Goal: Feedback & Contribution: Submit feedback/report problem

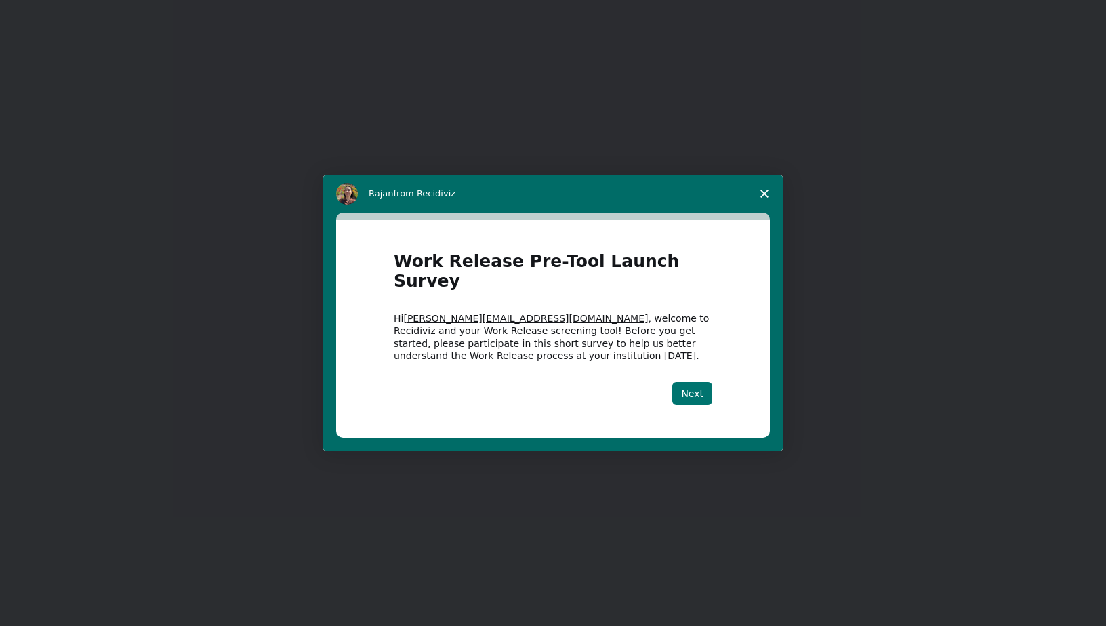
click at [696, 383] on button "Next" at bounding box center [692, 393] width 40 height 23
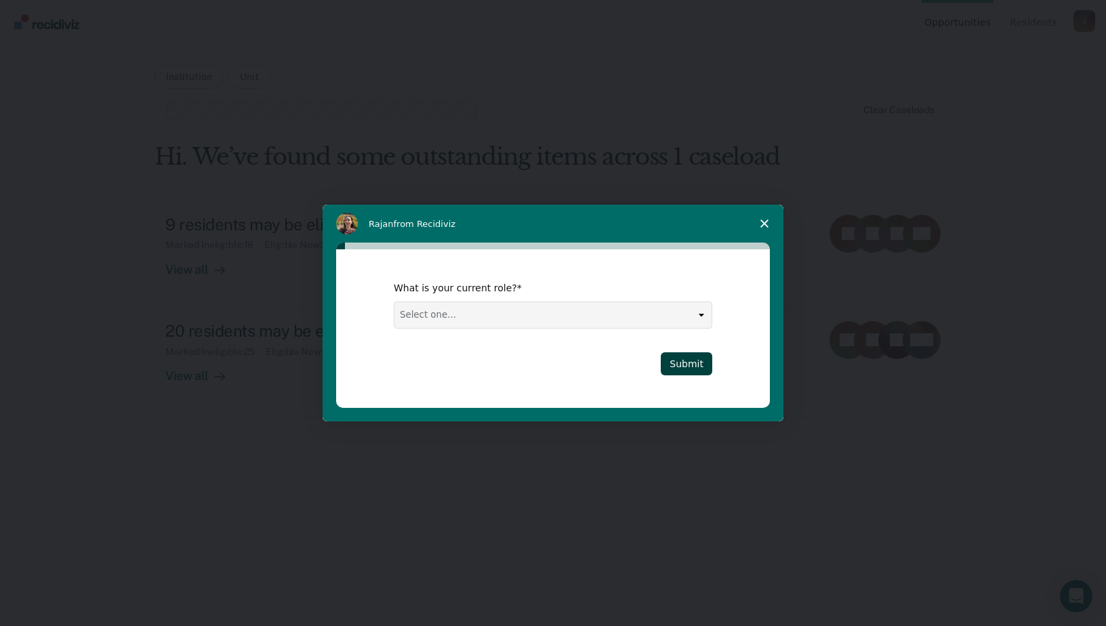
click at [702, 318] on select "Select one... Case Manager FUM Assistant [PERSON_NAME] [PERSON_NAME]" at bounding box center [552, 315] width 317 height 26
select select "Case Manager"
click at [394, 302] on select "Select one... Case Manager FUM Assistant [PERSON_NAME] [PERSON_NAME]" at bounding box center [552, 315] width 317 height 26
click at [669, 365] on button "Submit" at bounding box center [685, 363] width 51 height 23
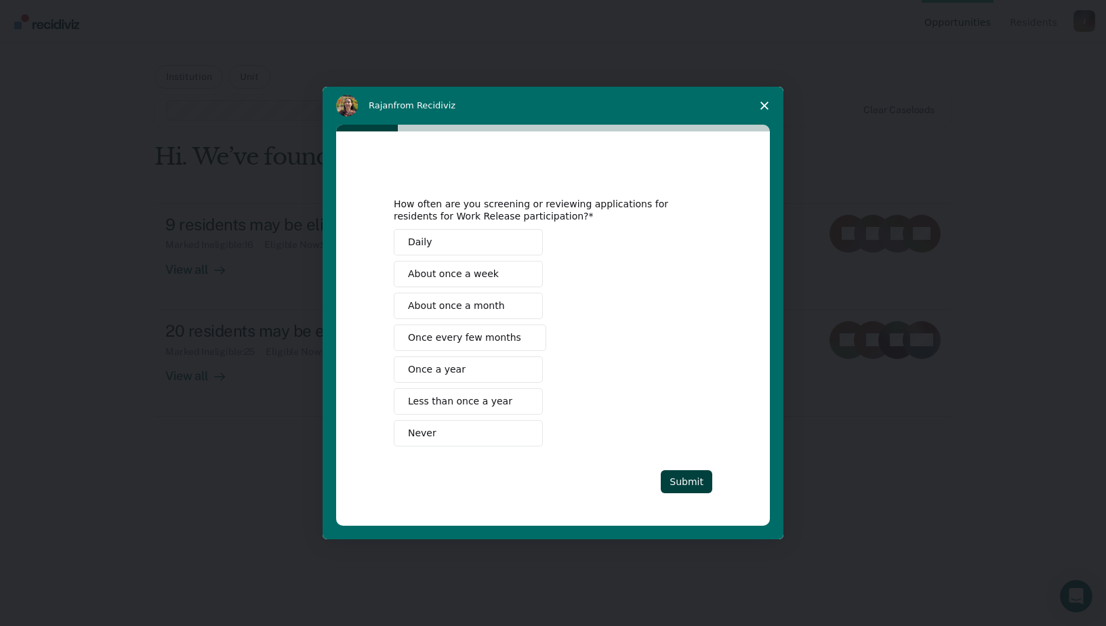
click at [439, 275] on span "About once a week" at bounding box center [453, 274] width 91 height 14
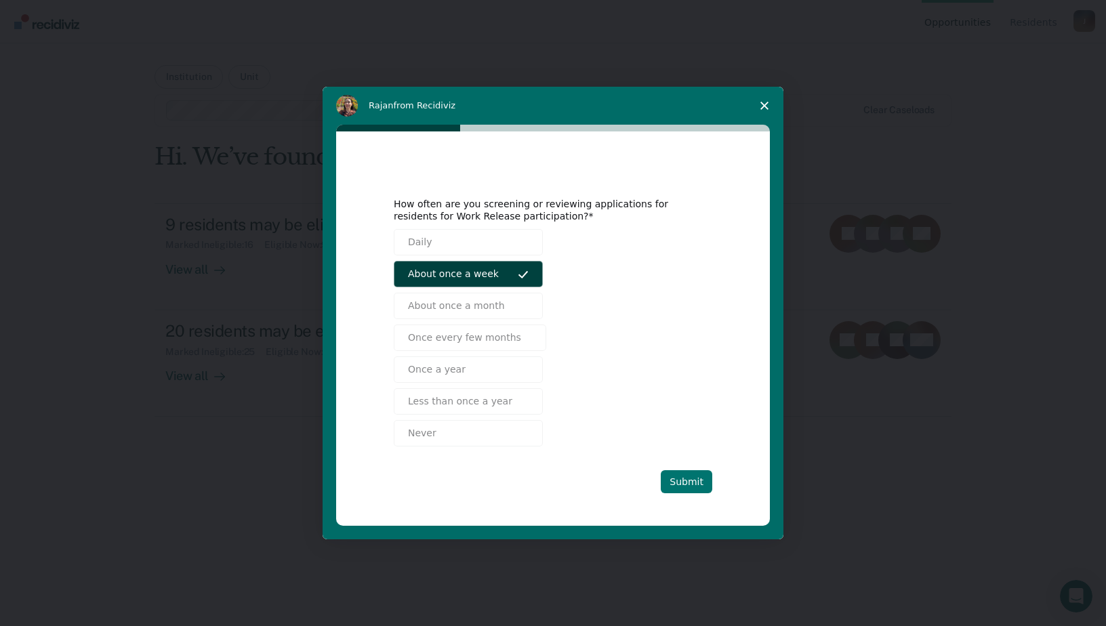
click at [686, 477] on button "Submit" at bounding box center [685, 481] width 51 height 23
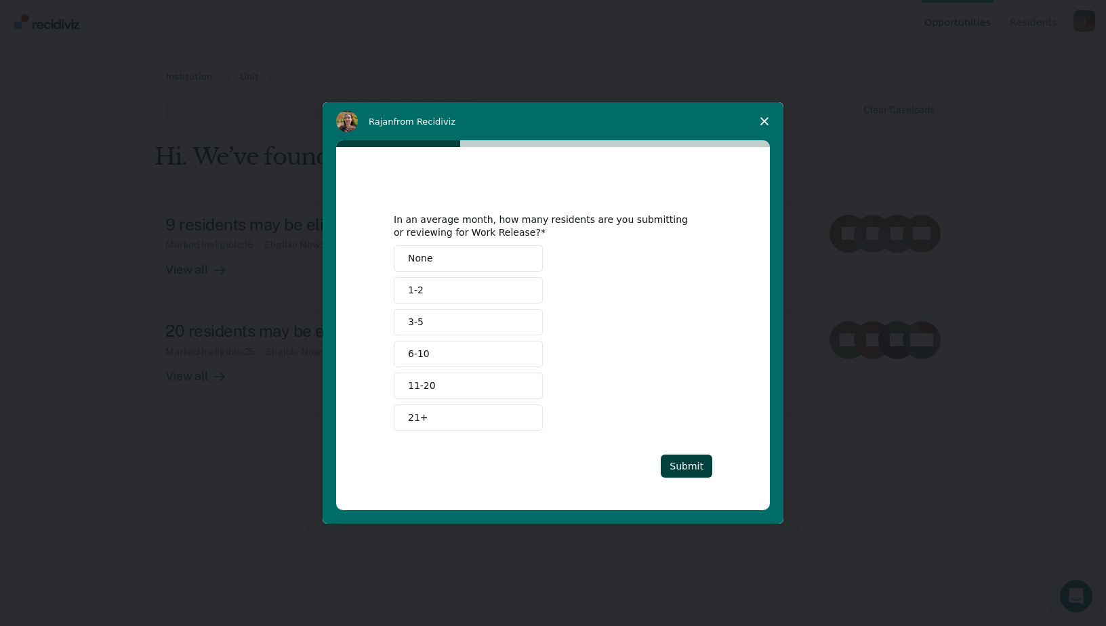
click at [441, 261] on button "None" at bounding box center [468, 258] width 149 height 26
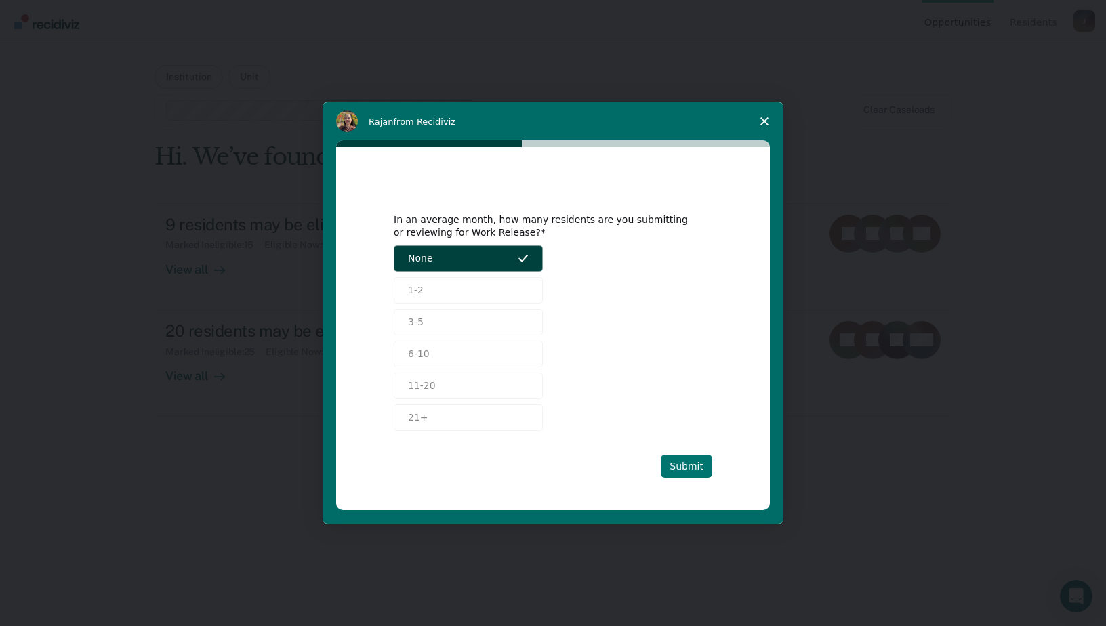
click at [692, 462] on button "Submit" at bounding box center [685, 466] width 51 height 23
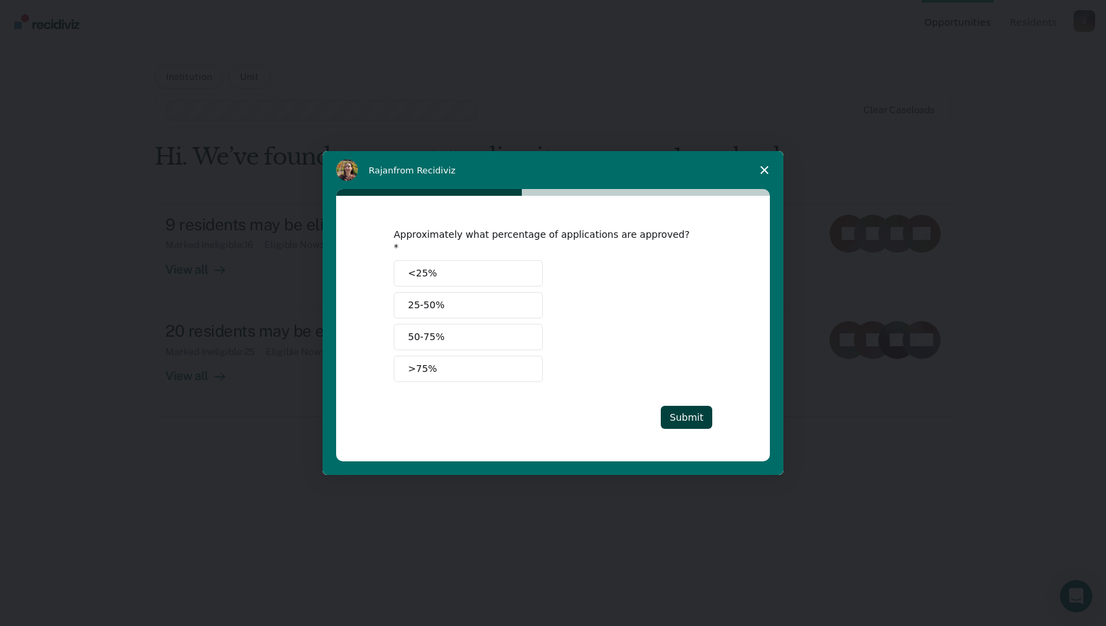
click at [413, 272] on span "<25%" at bounding box center [422, 273] width 29 height 14
click at [692, 414] on button "Submit" at bounding box center [685, 417] width 51 height 23
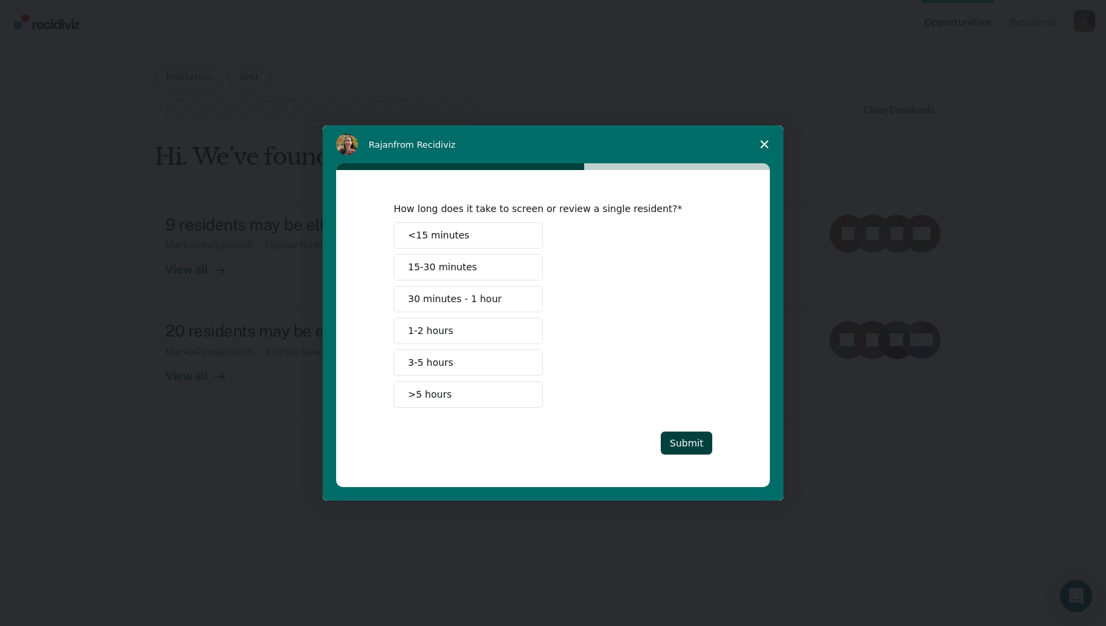
click at [483, 253] on div "<15 minutes 15-30 minutes 30 minutes - 1 hour 1-2 hours 3-5 hours >5 hours" at bounding box center [553, 315] width 318 height 186
click at [480, 265] on button "15-30 minutes" at bounding box center [468, 267] width 149 height 26
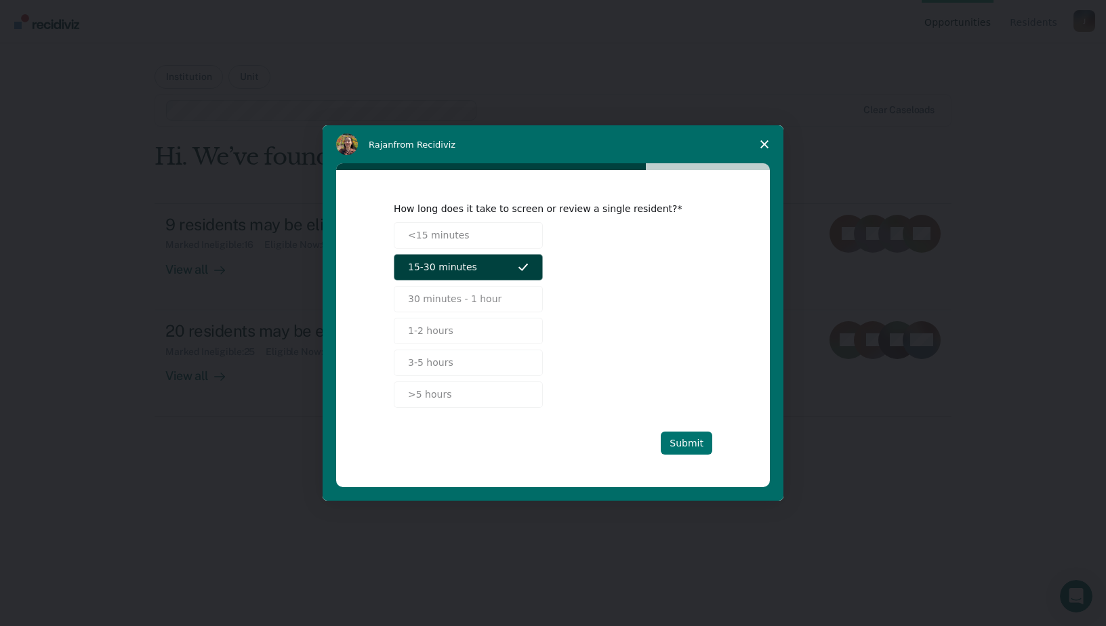
click at [688, 449] on button "Submit" at bounding box center [685, 443] width 51 height 23
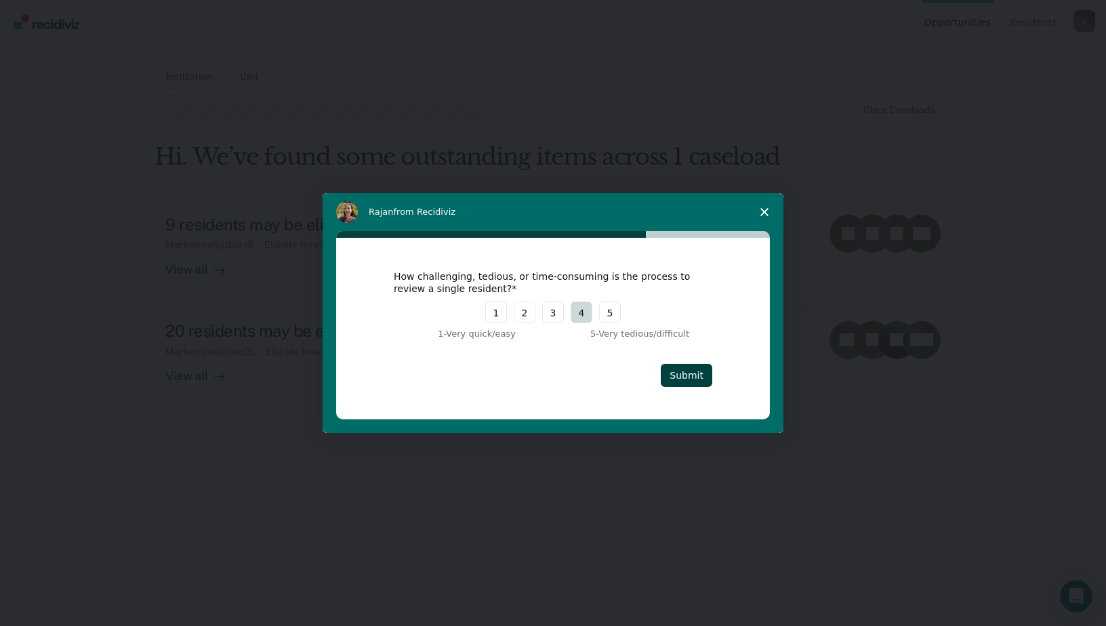
click at [579, 318] on button "4" at bounding box center [581, 312] width 22 height 22
click at [683, 378] on button "Submit" at bounding box center [685, 375] width 51 height 23
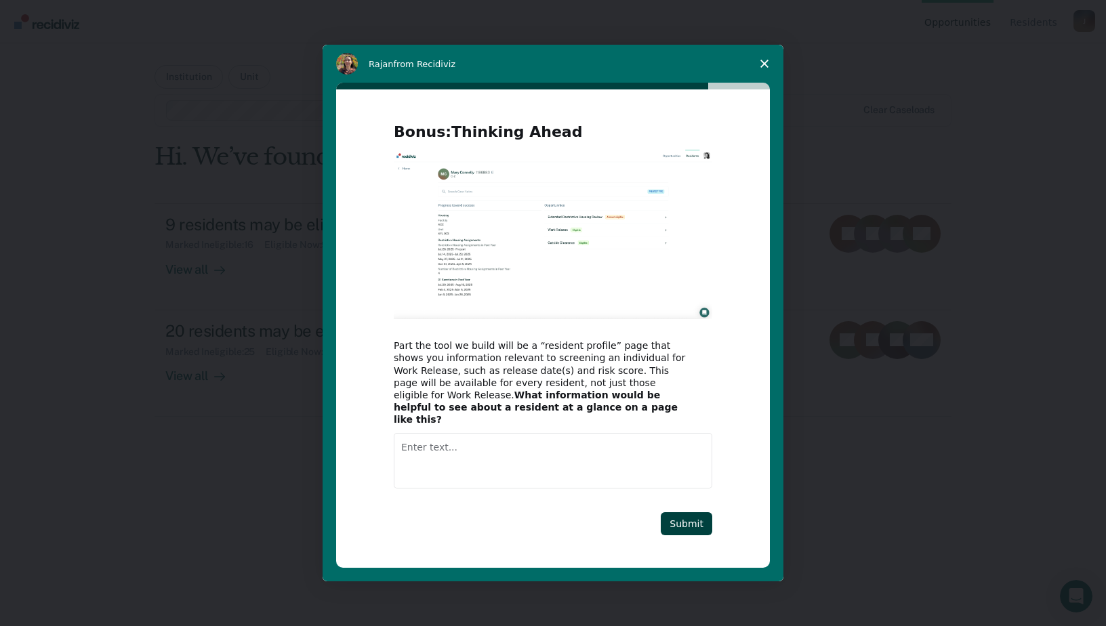
click at [471, 456] on textarea "Enter text..." at bounding box center [553, 461] width 318 height 56
type textarea "no comment"
click at [701, 513] on button "Submit" at bounding box center [685, 523] width 51 height 23
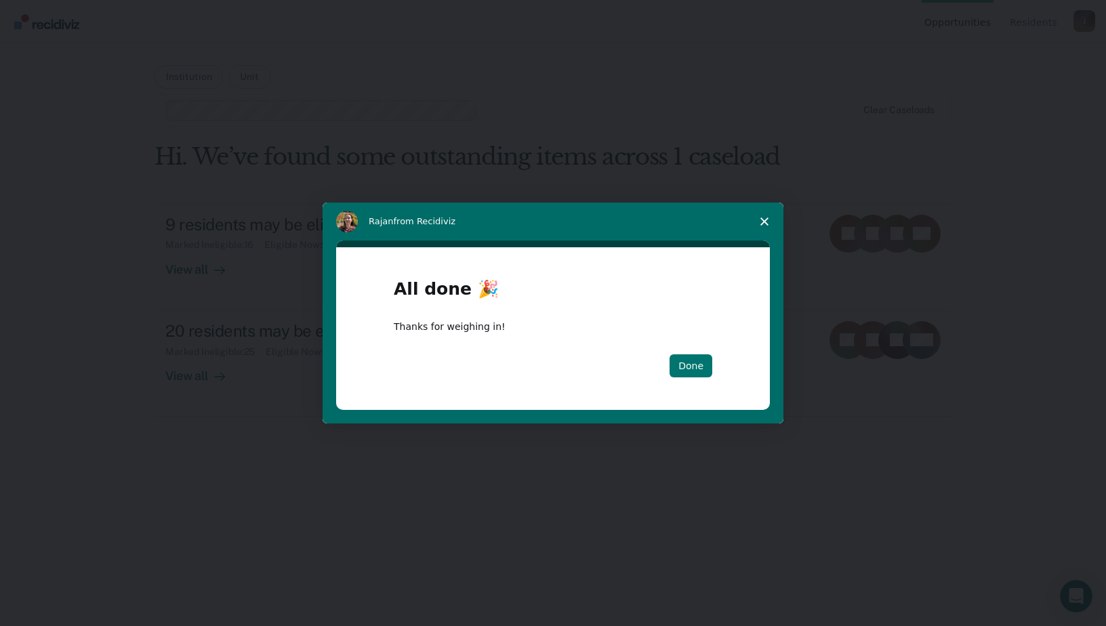
click at [688, 364] on button "Done" at bounding box center [690, 365] width 43 height 23
